Goal: Task Accomplishment & Management: Complete application form

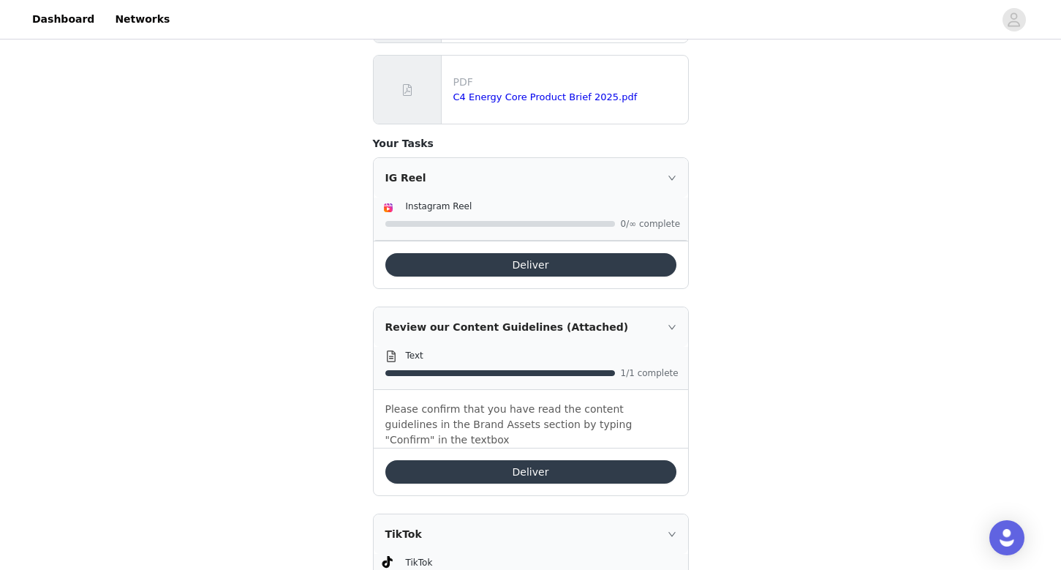
scroll to position [737, 0]
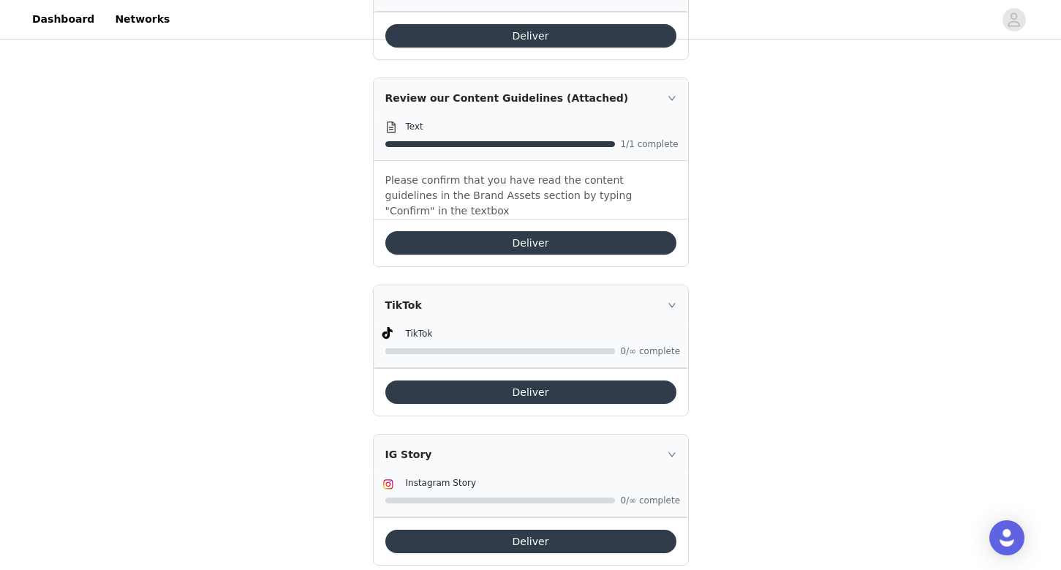
click at [516, 529] on button "Deliver" at bounding box center [530, 540] width 291 height 23
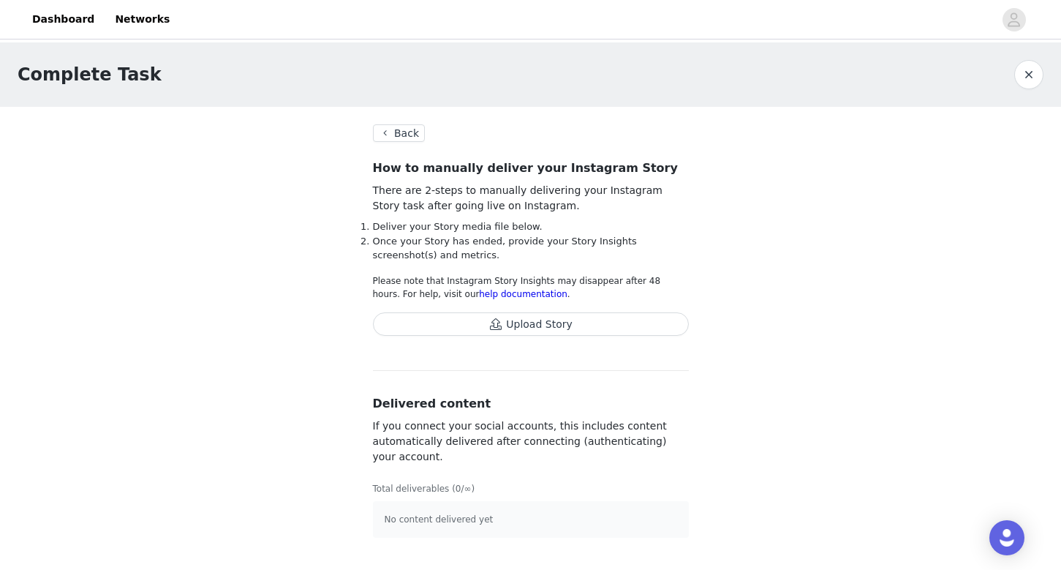
click at [411, 133] on button "Back" at bounding box center [399, 133] width 53 height 18
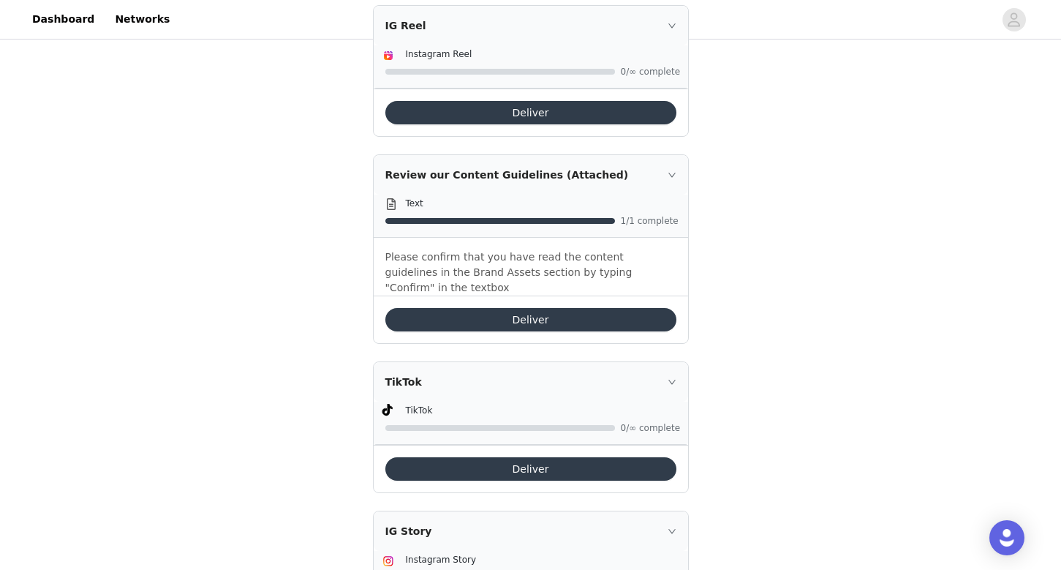
scroll to position [737, 0]
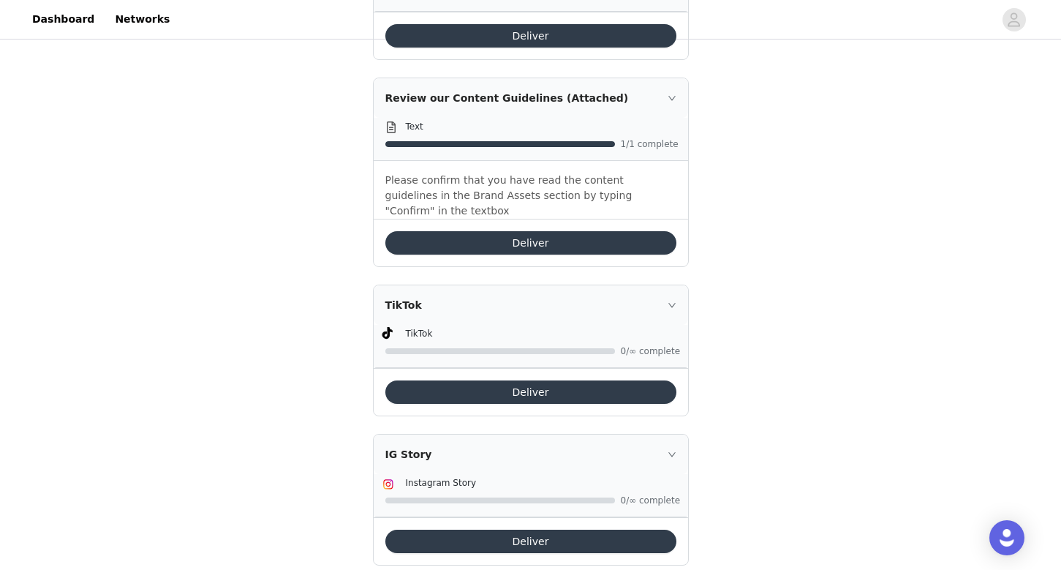
click at [477, 529] on button "Deliver" at bounding box center [530, 540] width 291 height 23
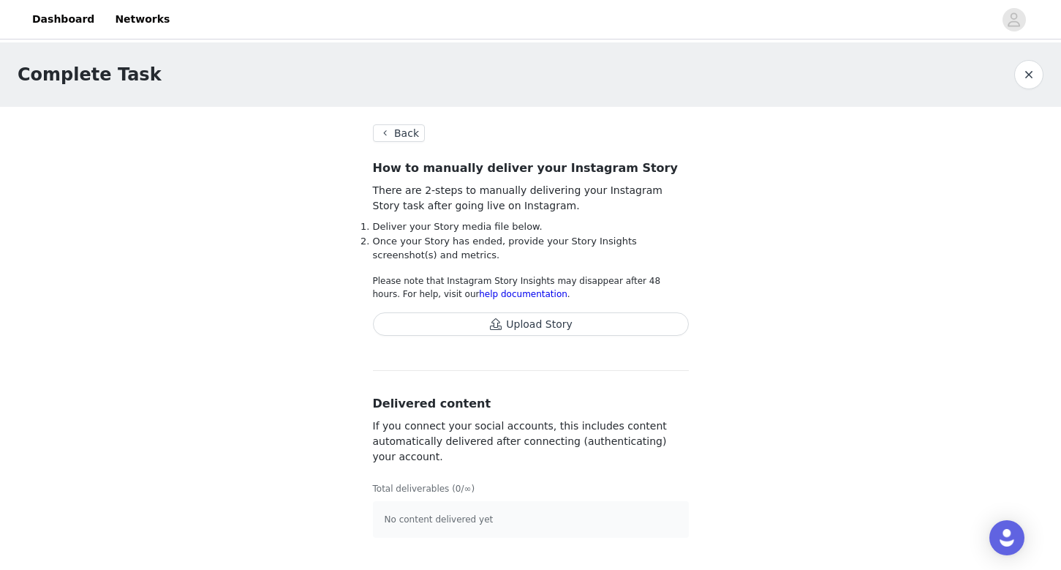
click at [548, 320] on button "Upload Story" at bounding box center [531, 323] width 316 height 23
click at [412, 136] on button "Back" at bounding box center [399, 133] width 53 height 18
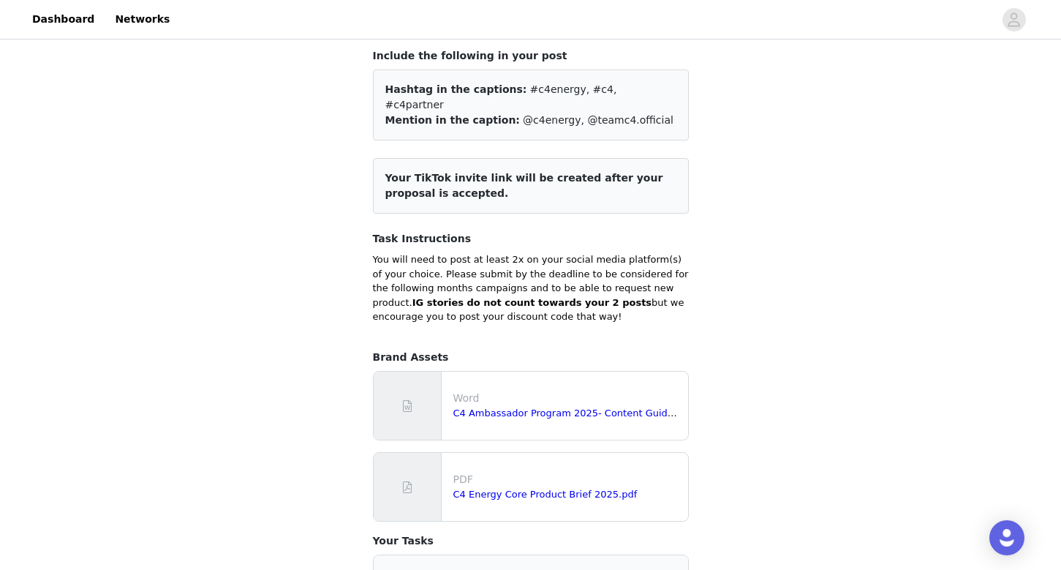
scroll to position [136, 0]
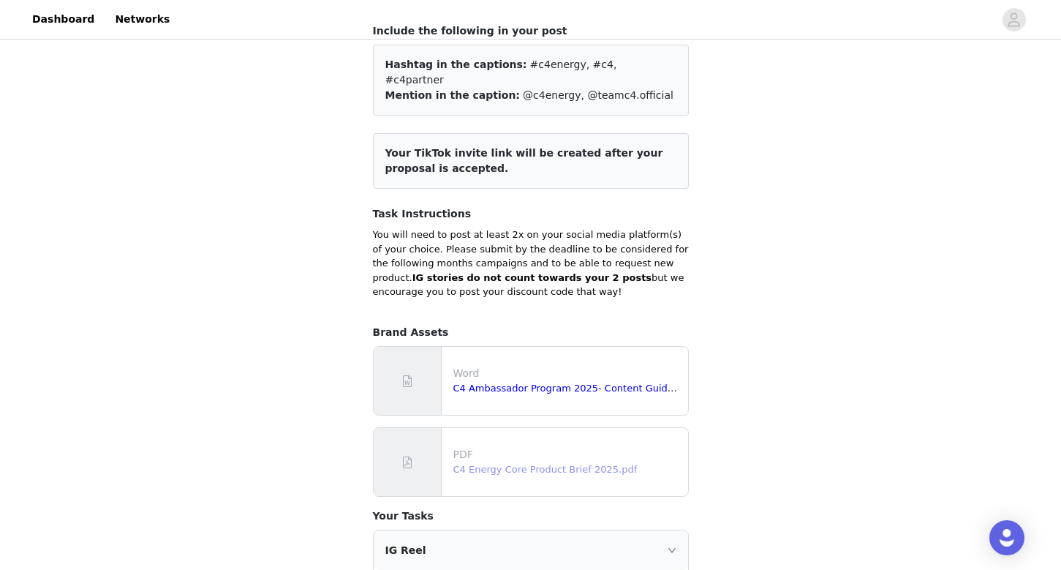
click at [516, 464] on link "C4 Energy Core Product Brief 2025.pdf" at bounding box center [545, 469] width 184 height 11
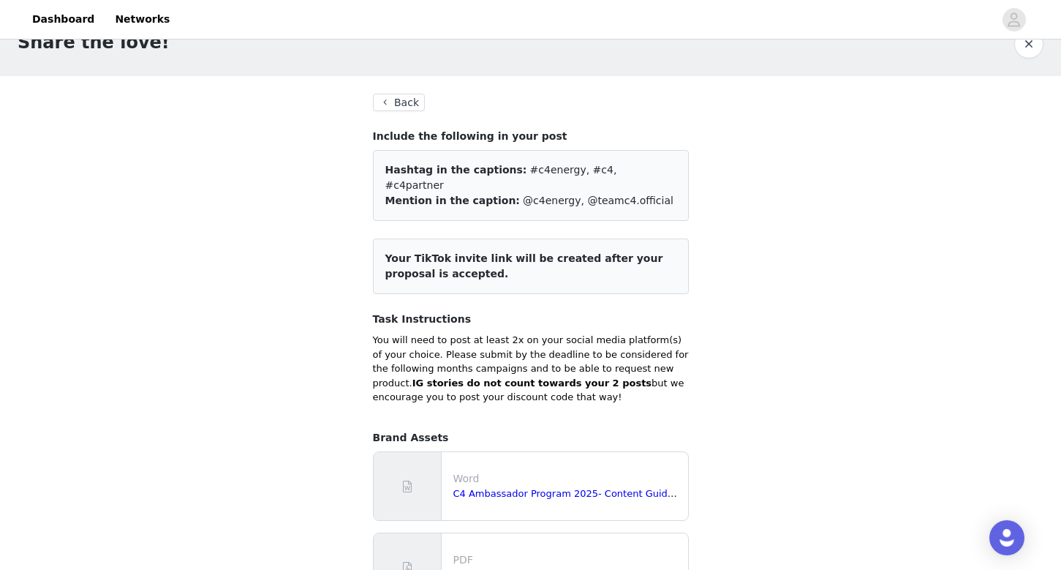
scroll to position [0, 0]
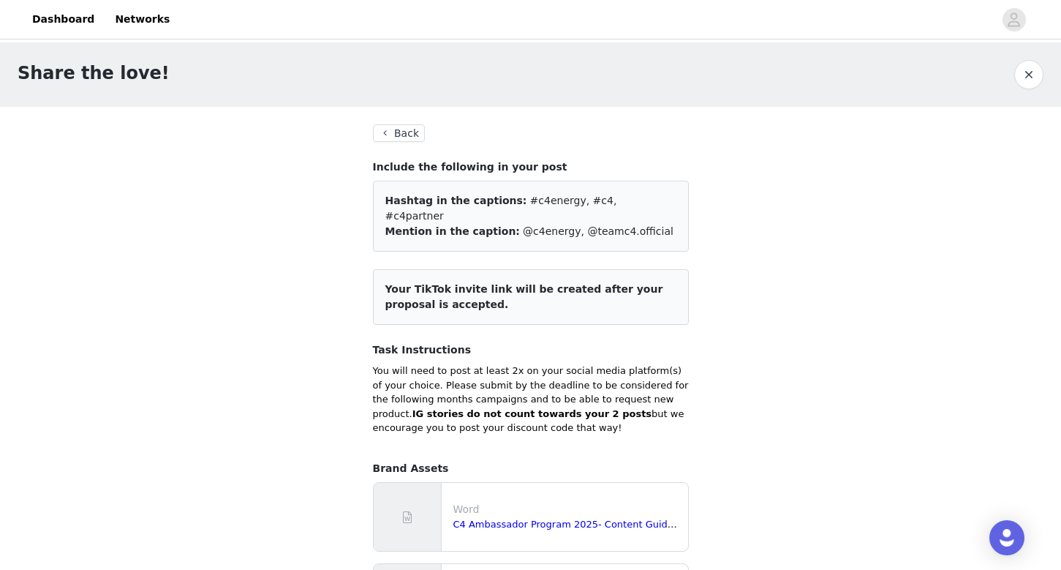
click at [404, 126] on button "Back" at bounding box center [399, 133] width 53 height 18
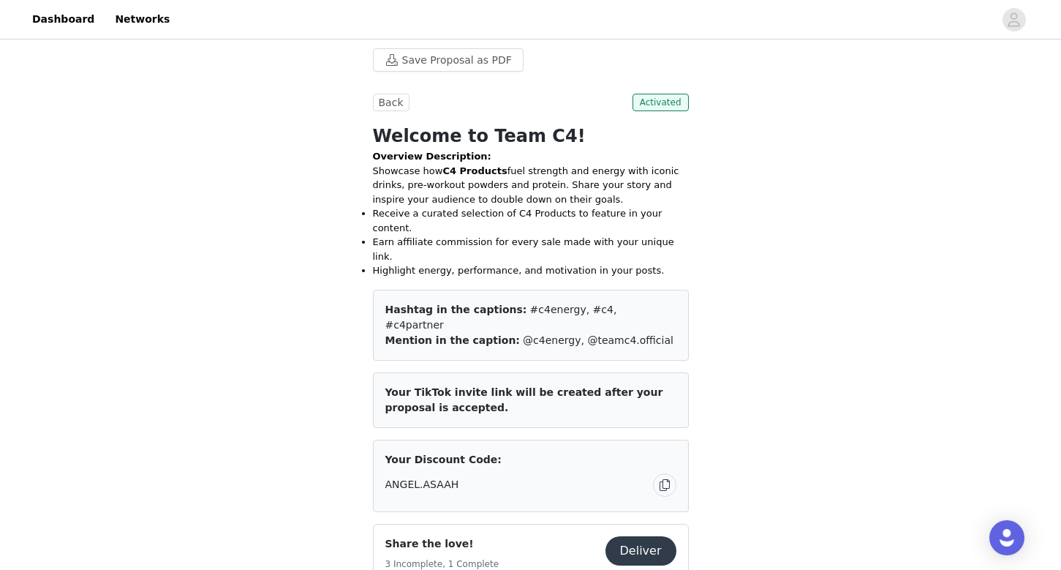
scroll to position [379, 0]
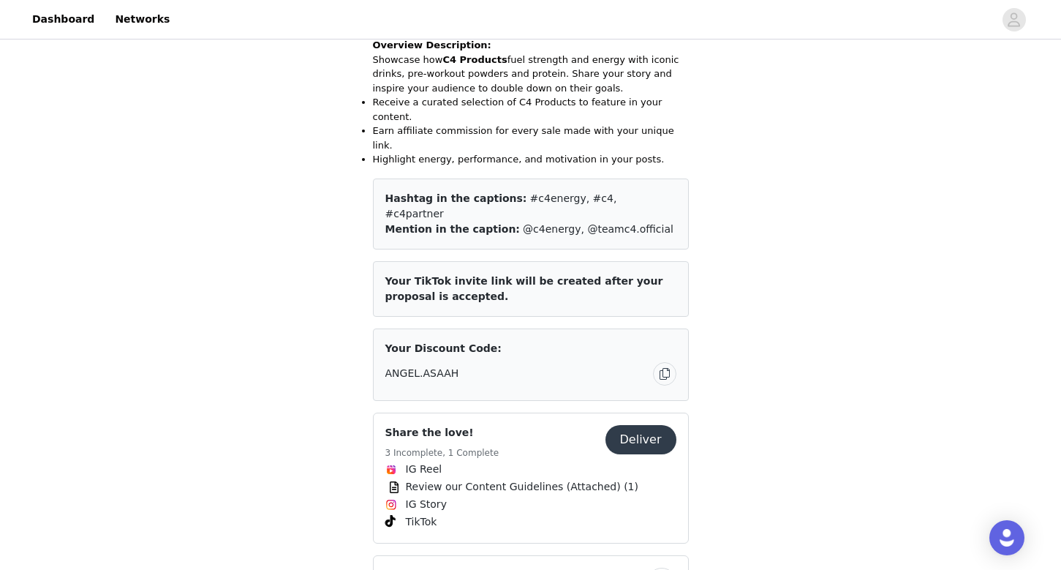
click at [659, 362] on button "button" at bounding box center [664, 373] width 23 height 23
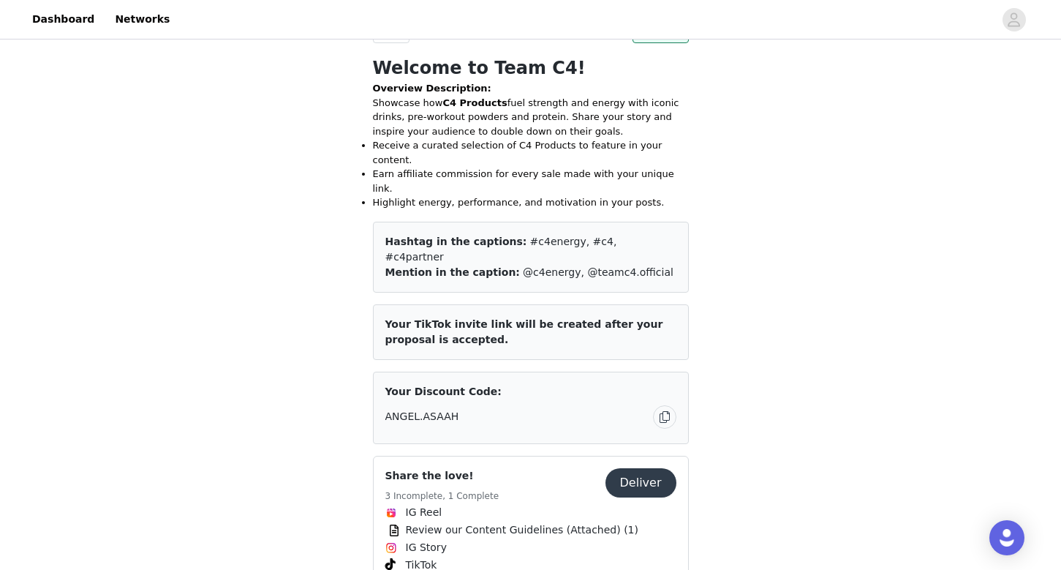
scroll to position [323, 0]
